Goal: Task Accomplishment & Management: Manage account settings

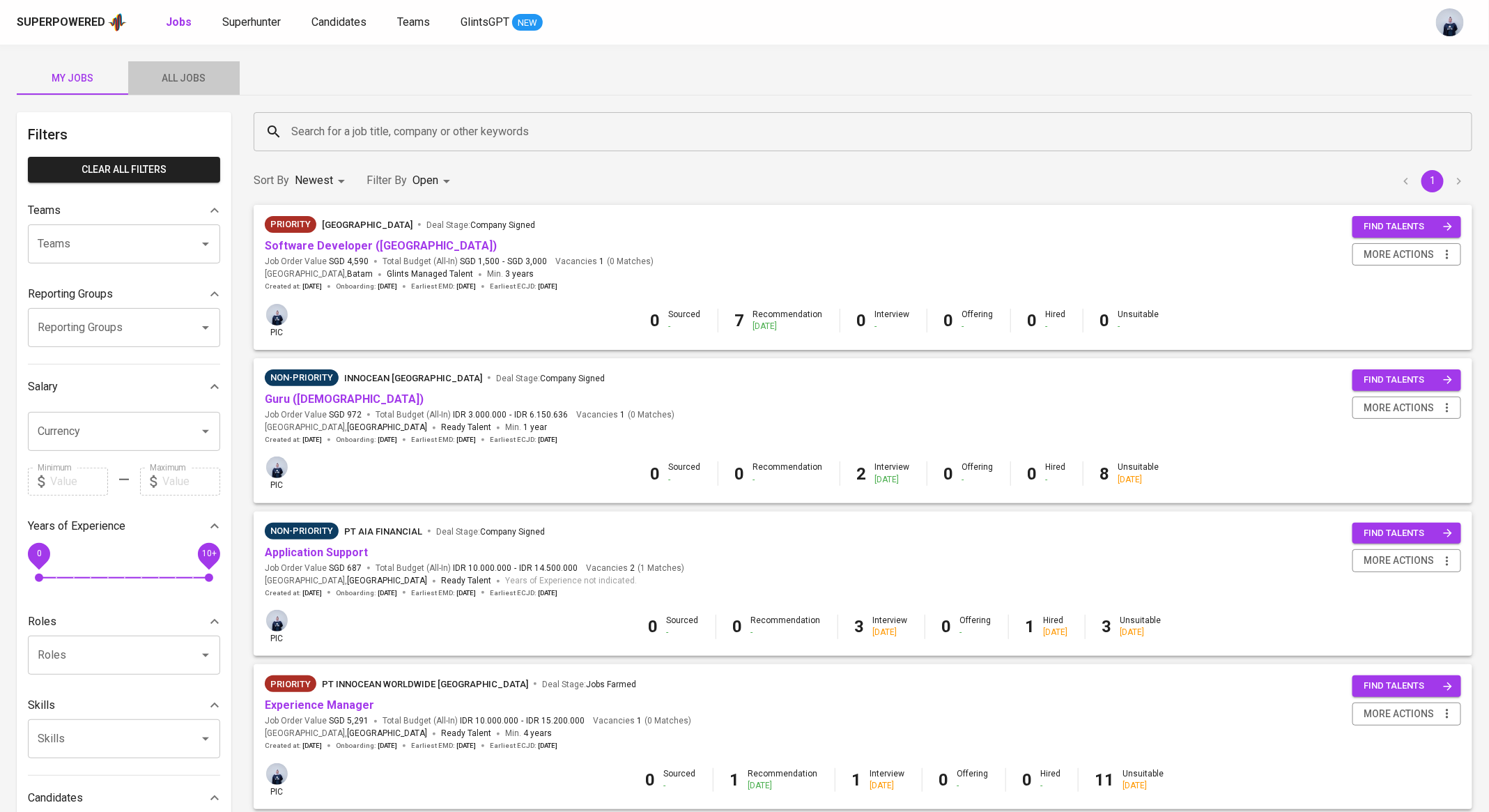
click at [192, 94] on button "All Jobs" at bounding box center [184, 78] width 112 height 34
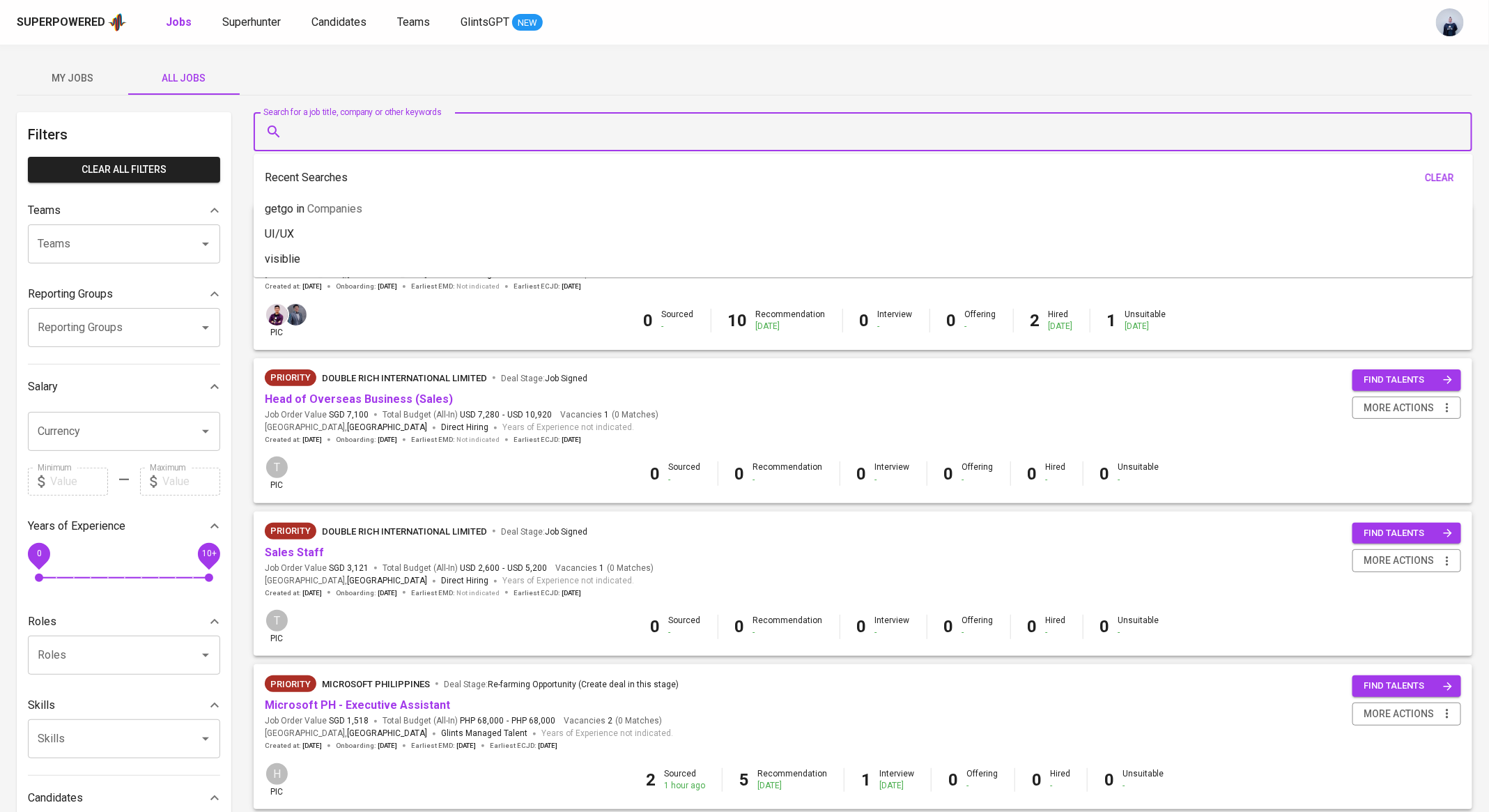
click at [370, 120] on input "Search for a job title, company or other keywords" at bounding box center [866, 132] width 1157 height 26
click at [419, 26] on span "Teams" at bounding box center [414, 21] width 33 height 14
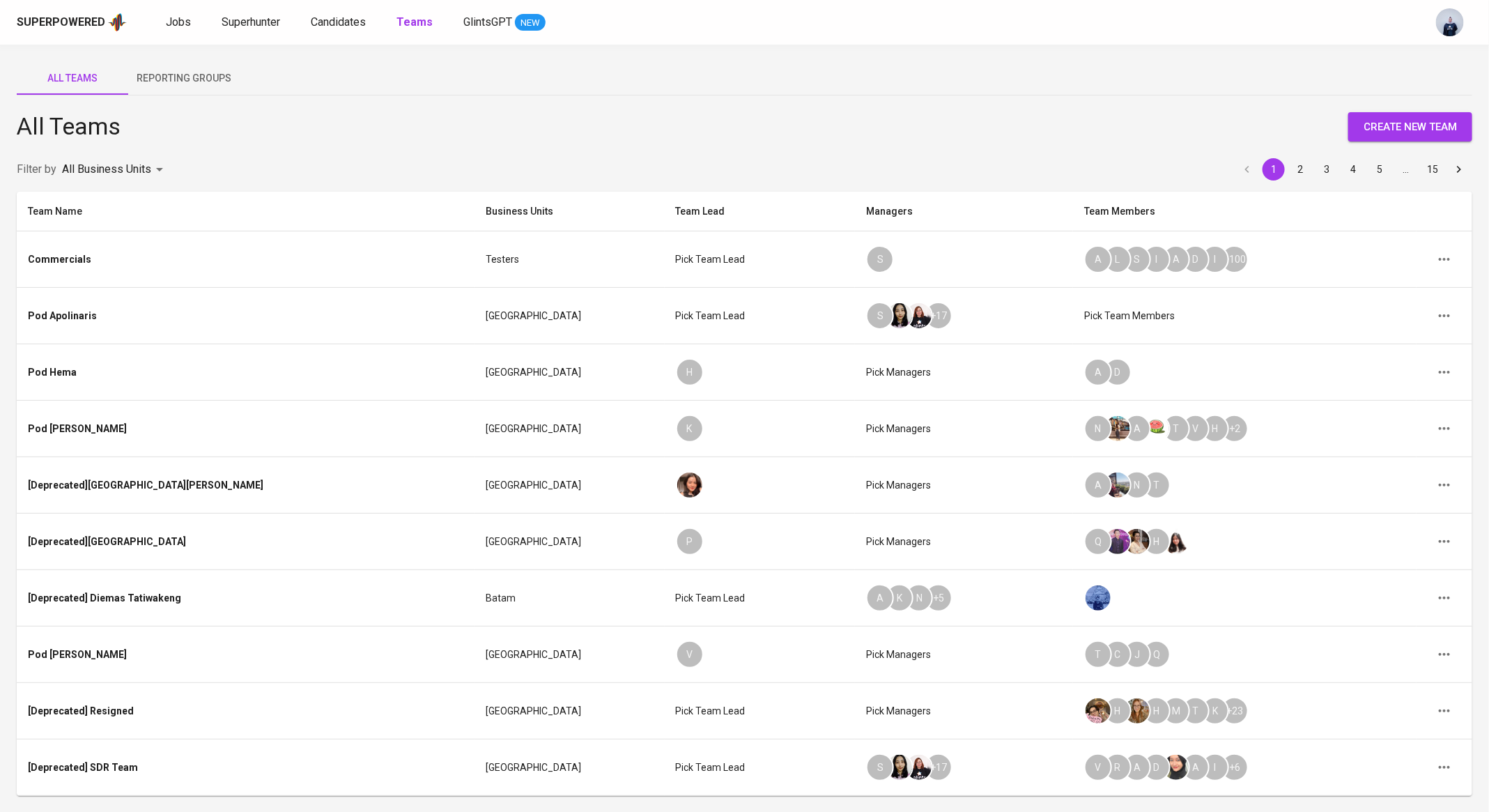
click at [150, 170] on body "Superpowered Jobs Superhunter Candidates Teams GlintsGPT NEW All Teams Reportin…" at bounding box center [744, 452] width 1489 height 904
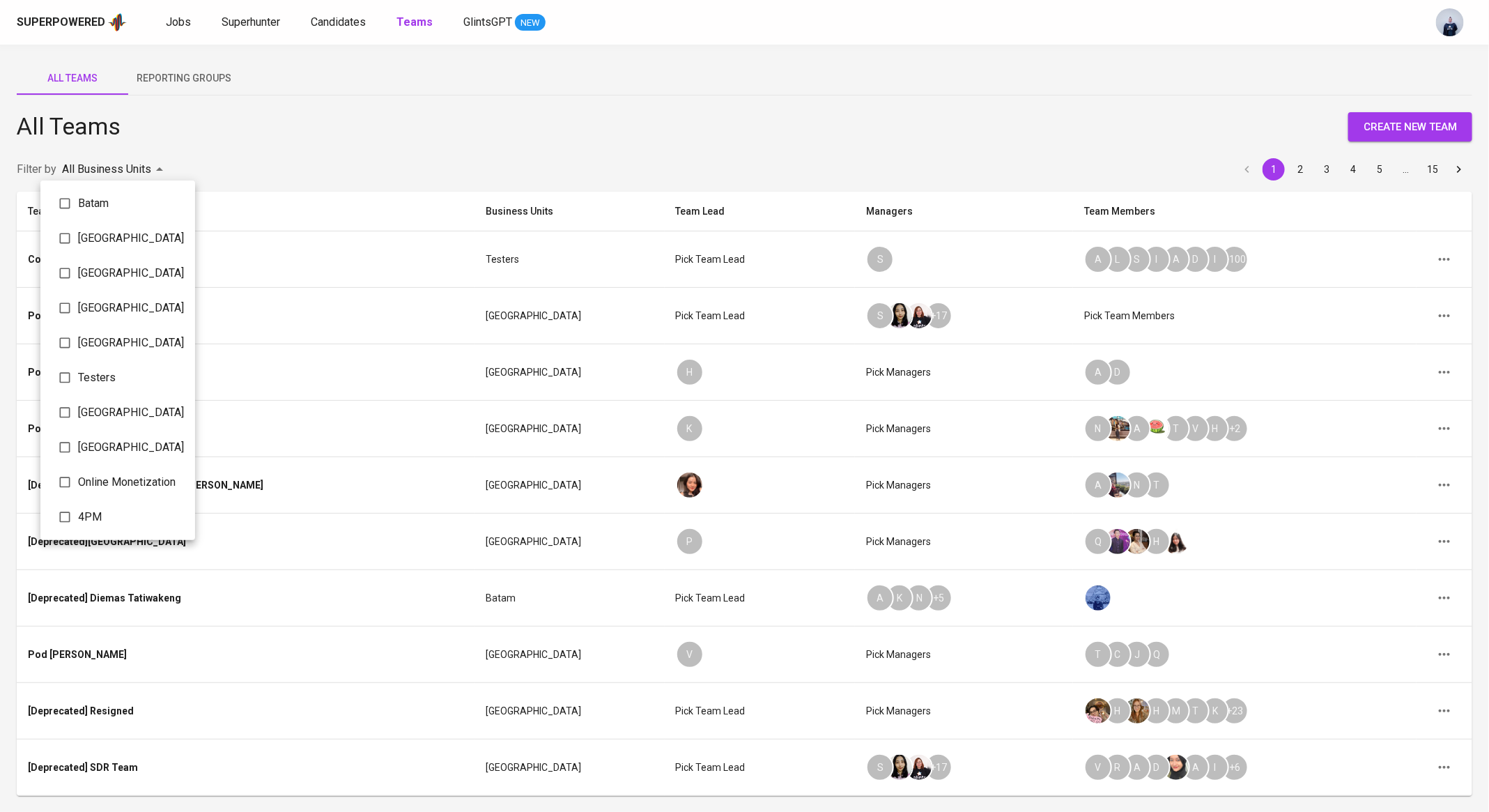
click at [134, 216] on li "Batam" at bounding box center [118, 203] width 154 height 35
type input "069fe4ad-946e-4092-af58-51a7c752ed00"
checkbox input "true"
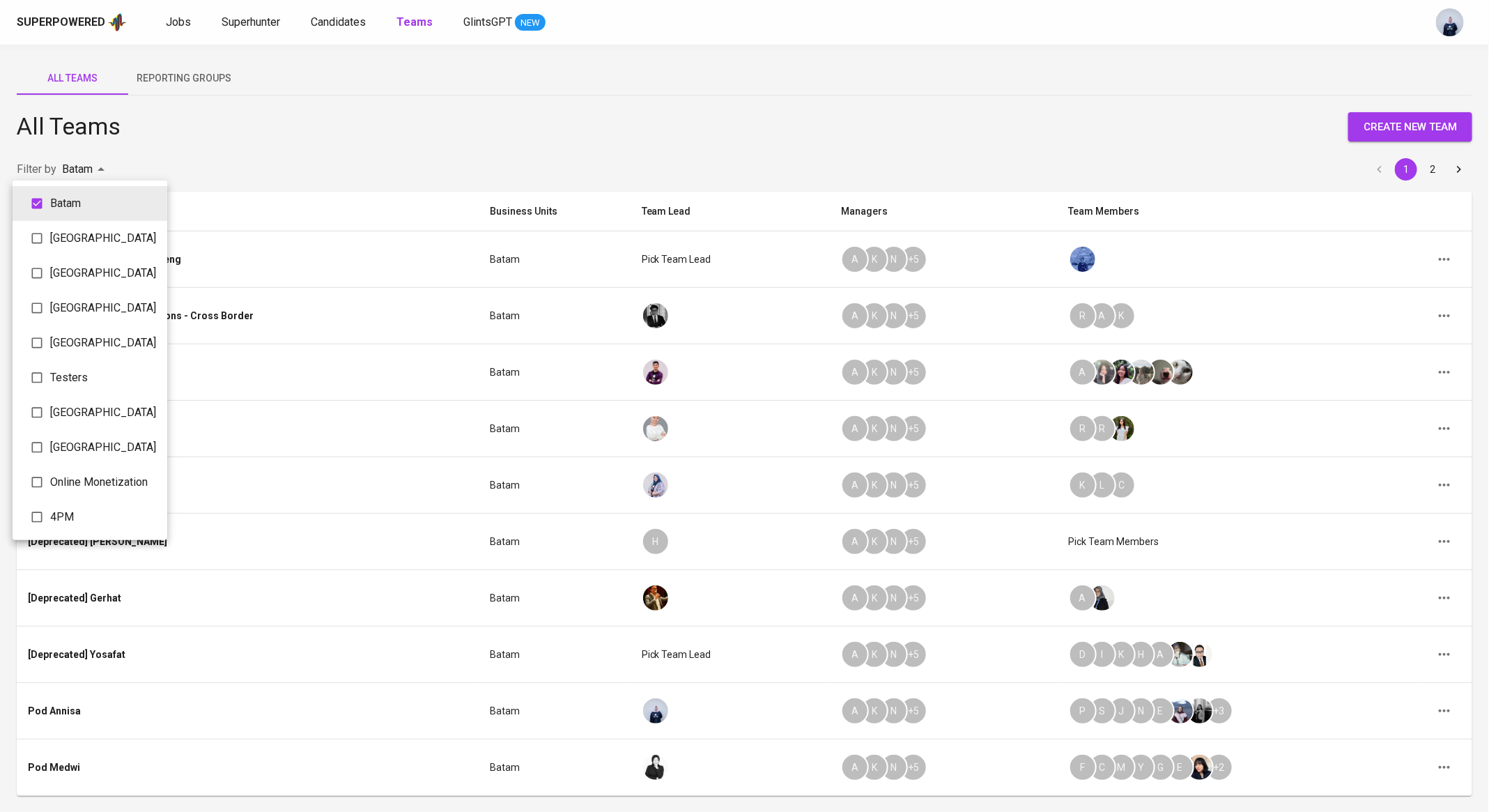
click at [432, 444] on div at bounding box center [744, 406] width 1489 height 812
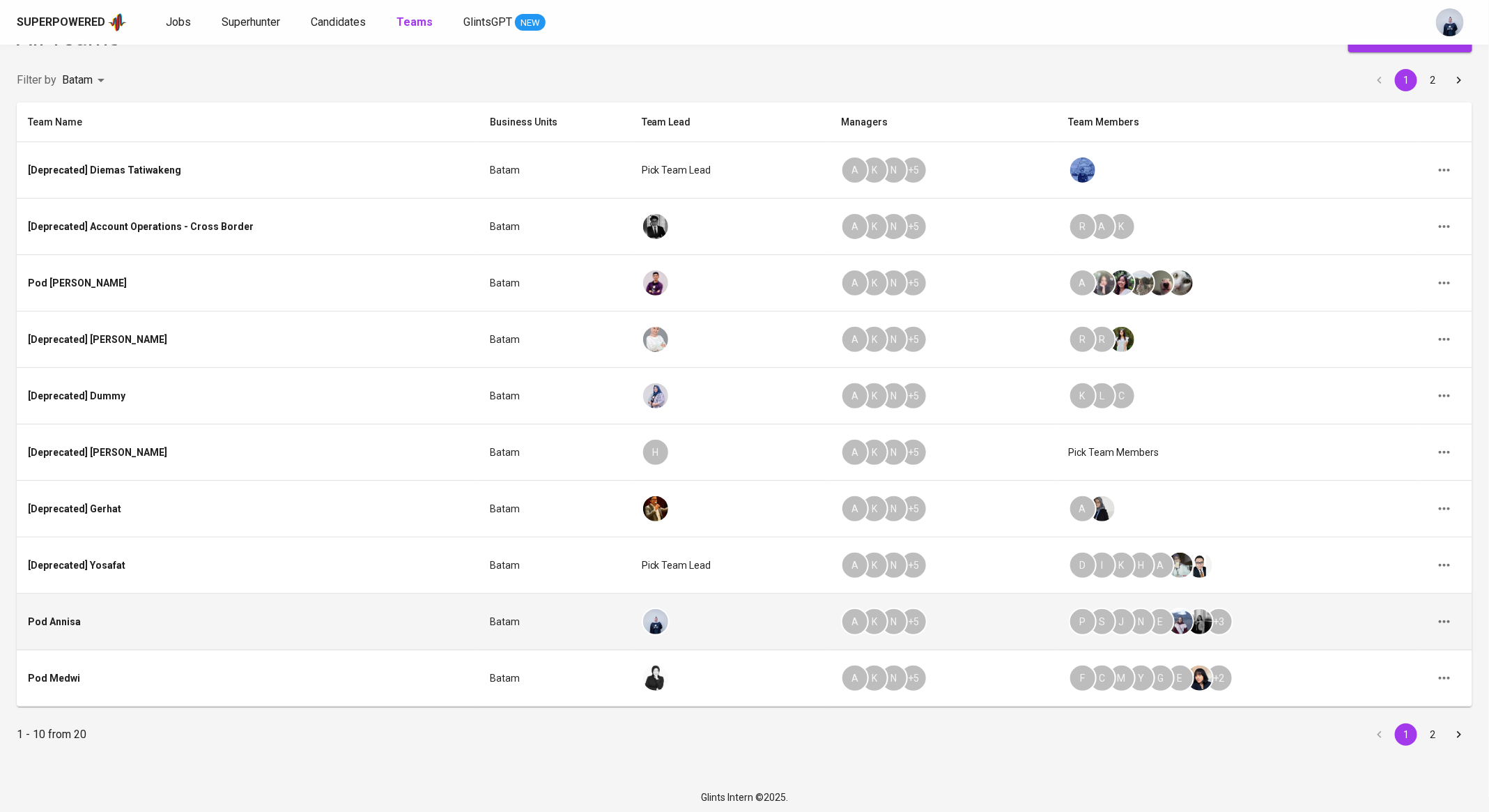
click at [1450, 621] on icon "button" at bounding box center [1444, 621] width 16 height 16
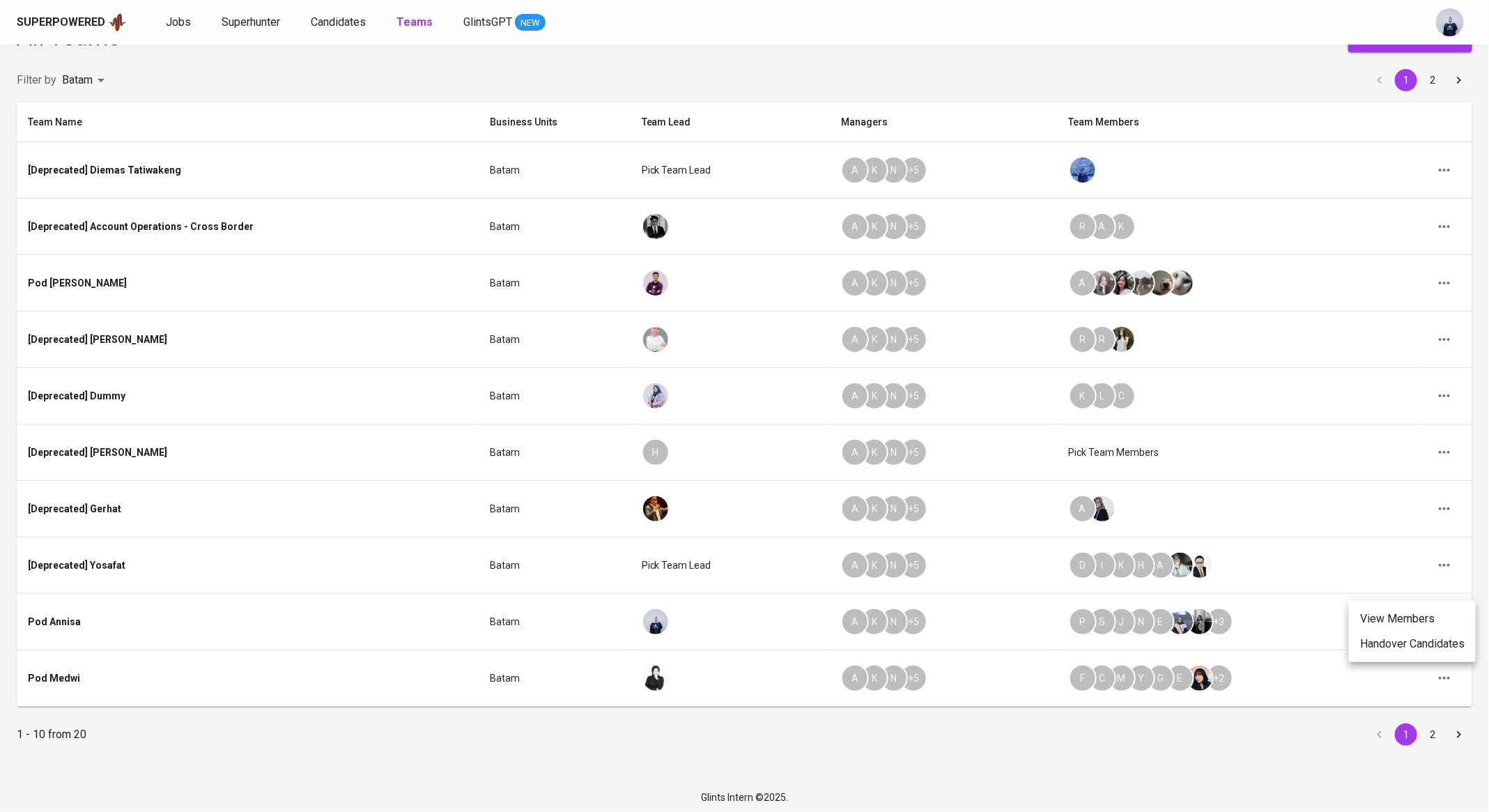
click at [1445, 648] on li "Handover Candidates" at bounding box center [1412, 643] width 127 height 25
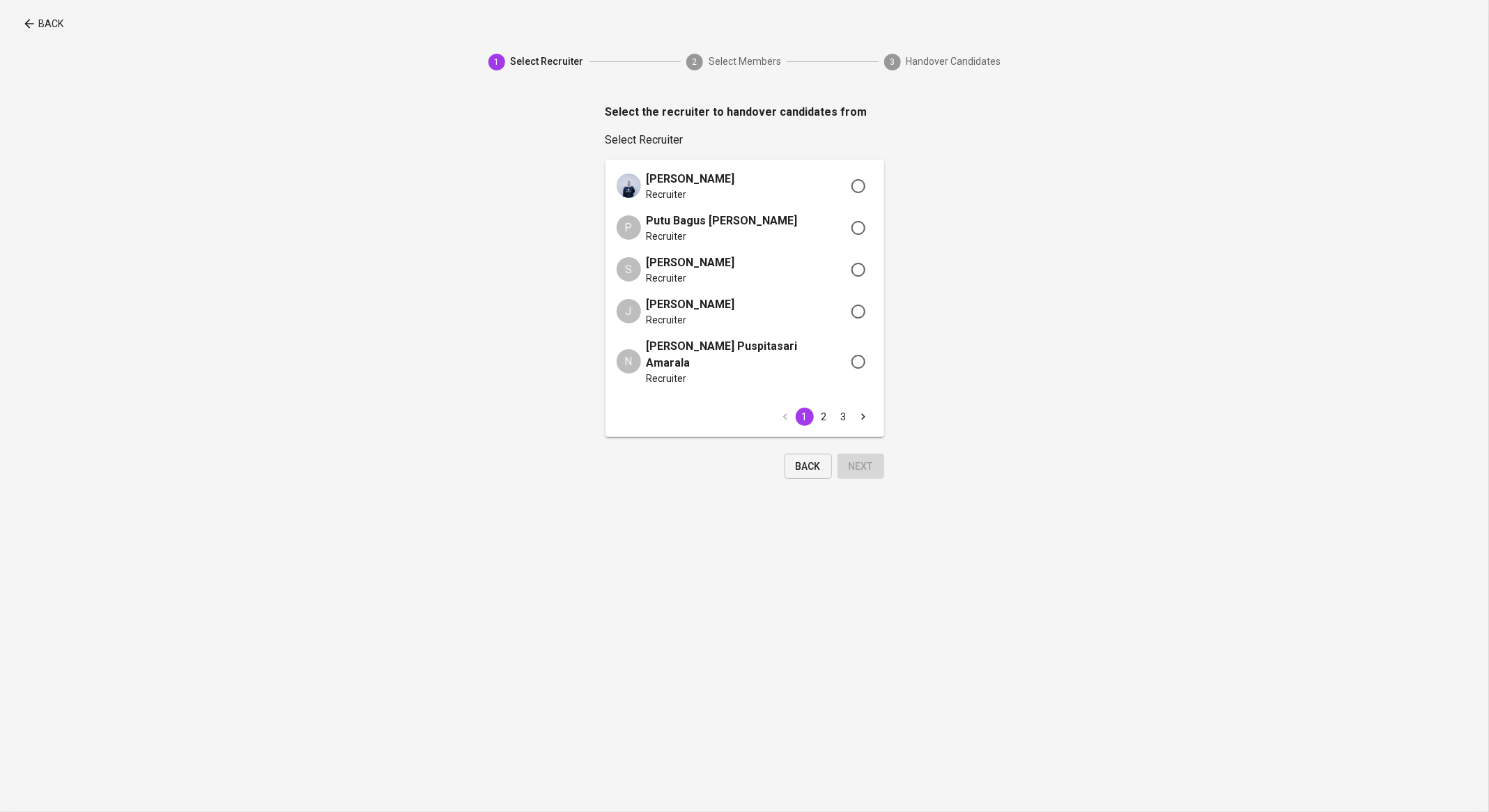
click at [865, 410] on icon "Go to next page" at bounding box center [864, 417] width 13 height 13
click at [865, 400] on icon "Go to next page" at bounding box center [864, 400] width 13 height 13
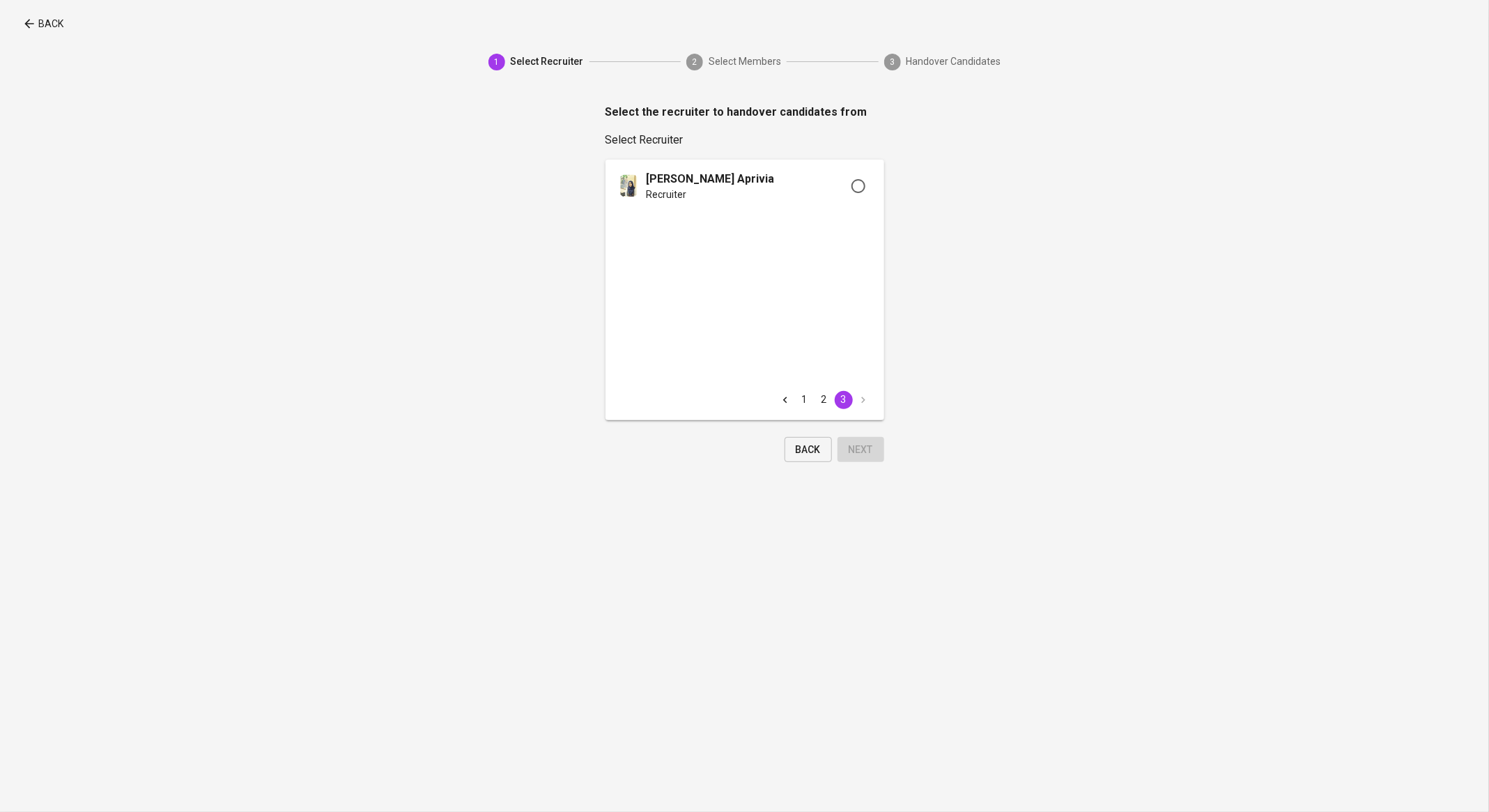
click at [793, 396] on button "Go to previous page" at bounding box center [785, 400] width 18 height 18
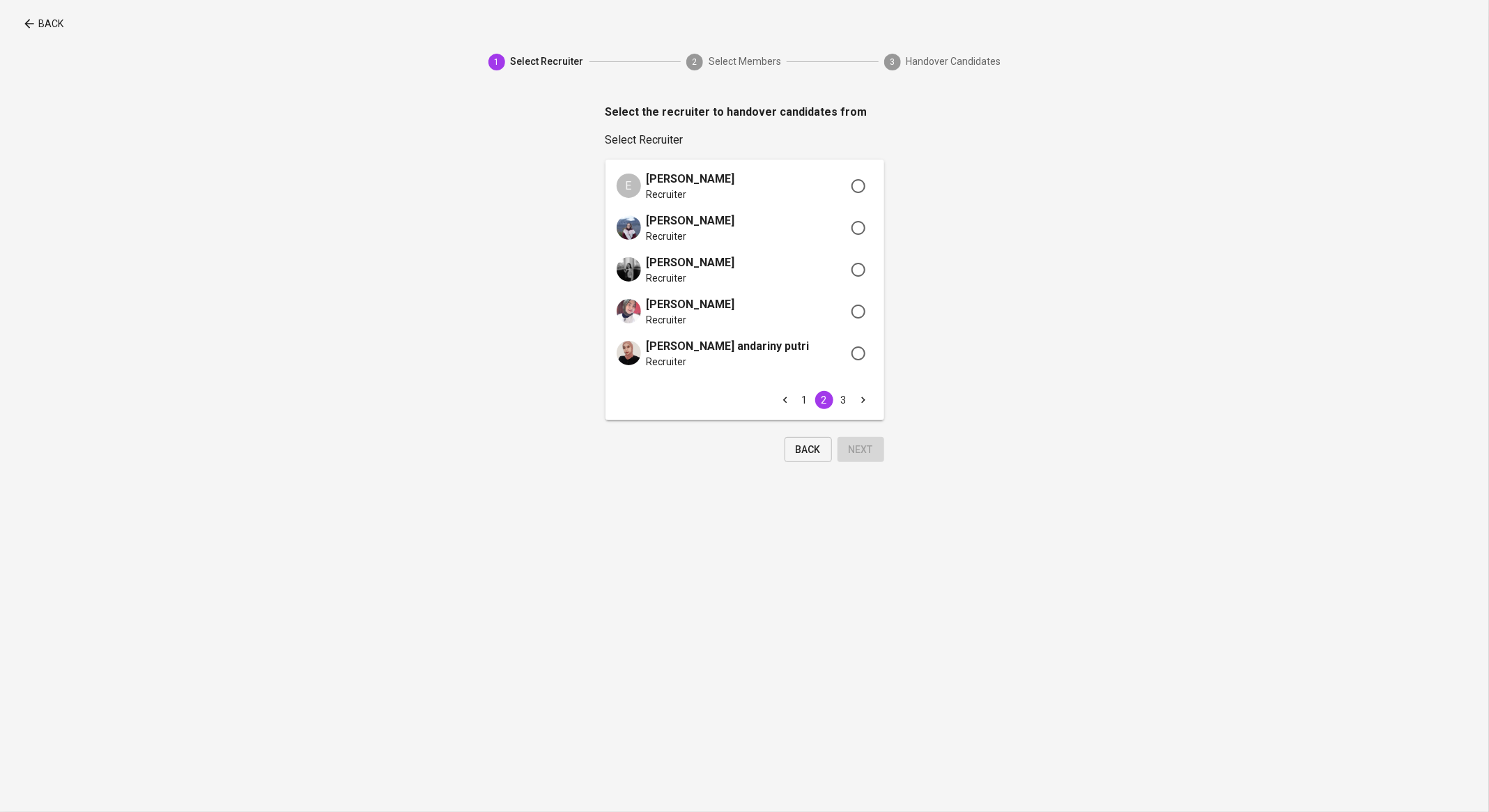
click at [793, 396] on button "Go to previous page" at bounding box center [785, 400] width 18 height 18
click at [865, 410] on icon "Go to next page" at bounding box center [864, 417] width 13 height 13
click at [865, 402] on icon "Go to next page" at bounding box center [864, 400] width 13 height 13
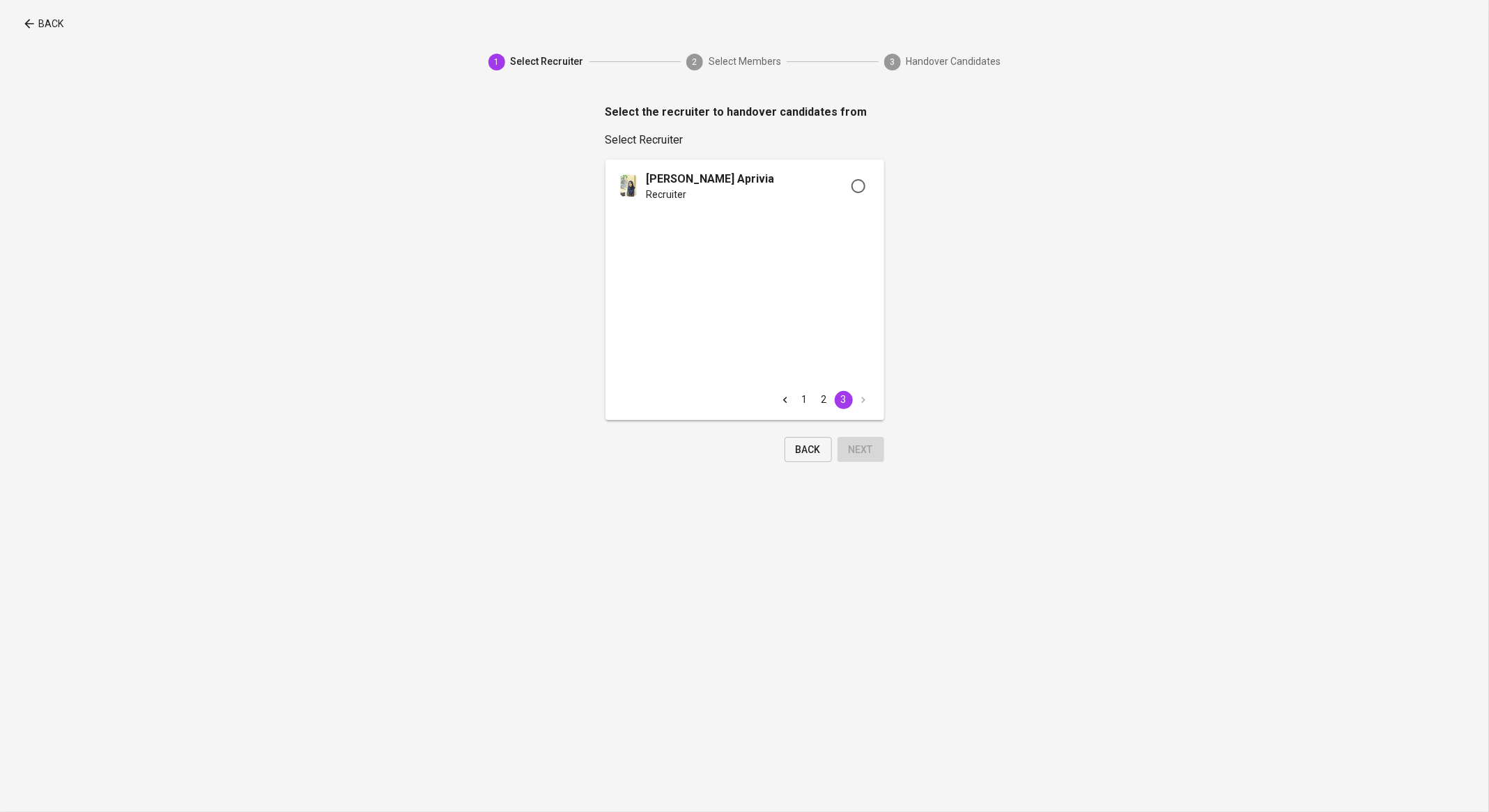
click at [788, 400] on icon "Go to previous page" at bounding box center [786, 400] width 13 height 13
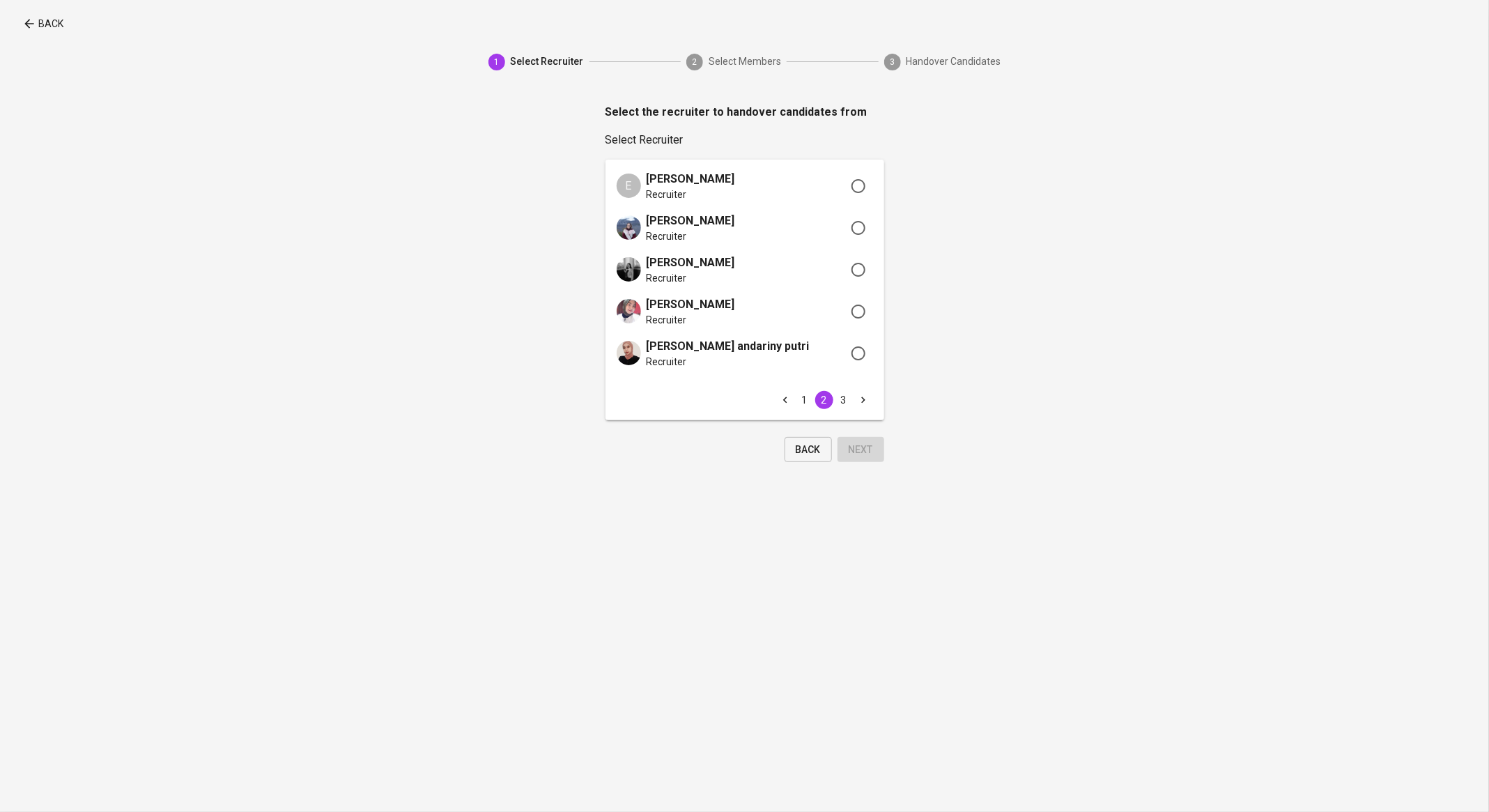
click at [868, 222] on input "radio" at bounding box center [858, 227] width 29 height 31
radio input "true"
click at [858, 450] on span "Next" at bounding box center [861, 450] width 24 height 17
click at [808, 457] on span "Back" at bounding box center [808, 466] width 25 height 17
